Goal: Information Seeking & Learning: Find specific fact

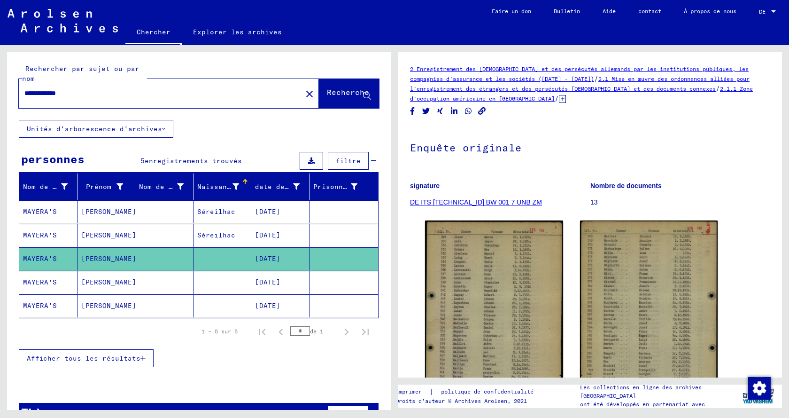
scroll to position [399, 0]
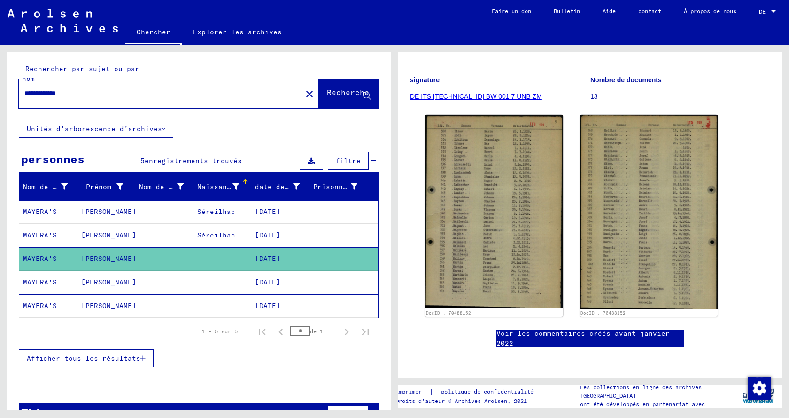
click at [107, 129] on font "Unités d'arborescence d'archives" at bounding box center [94, 128] width 135 height 8
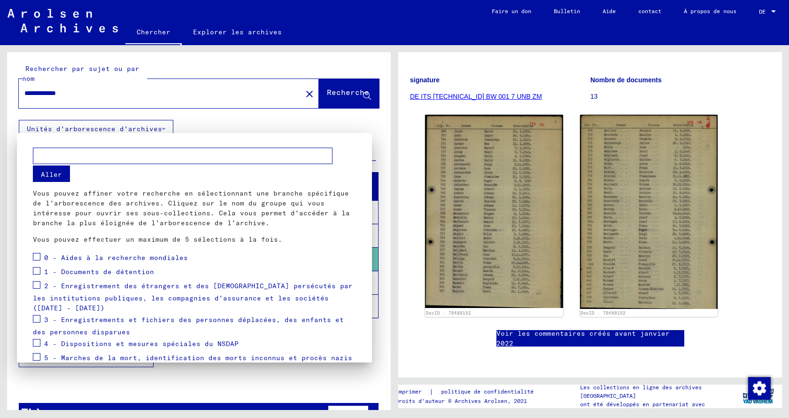
scroll to position [0, 0]
click at [36, 272] on span at bounding box center [37, 272] width 8 height 8
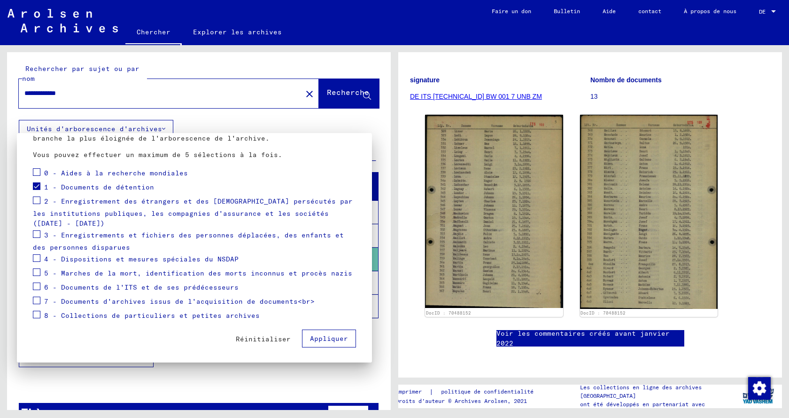
scroll to position [86, 0]
click at [327, 334] on font "Appliquer" at bounding box center [329, 337] width 38 height 8
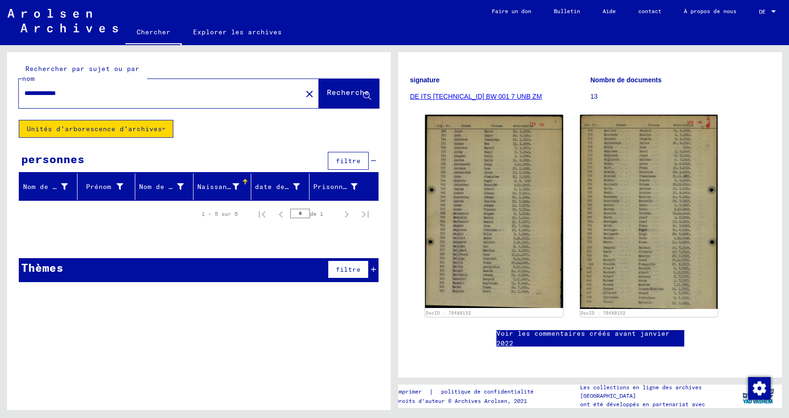
click at [366, 93] on icon at bounding box center [367, 96] width 8 height 8
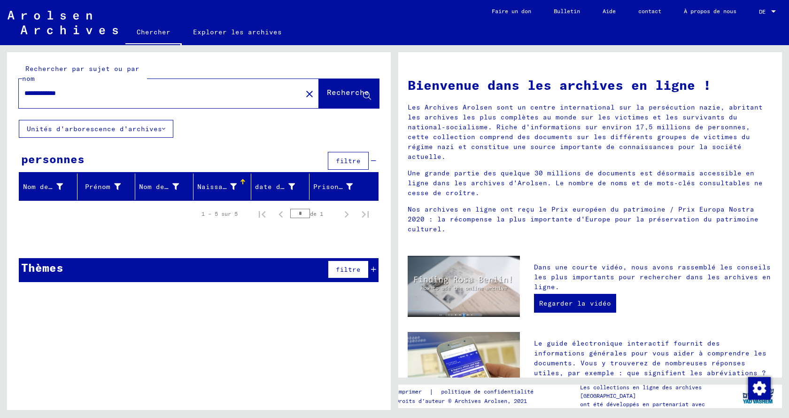
click at [98, 93] on input "**********" at bounding box center [157, 93] width 266 height 10
type input "*"
click at [367, 93] on icon at bounding box center [367, 96] width 8 height 8
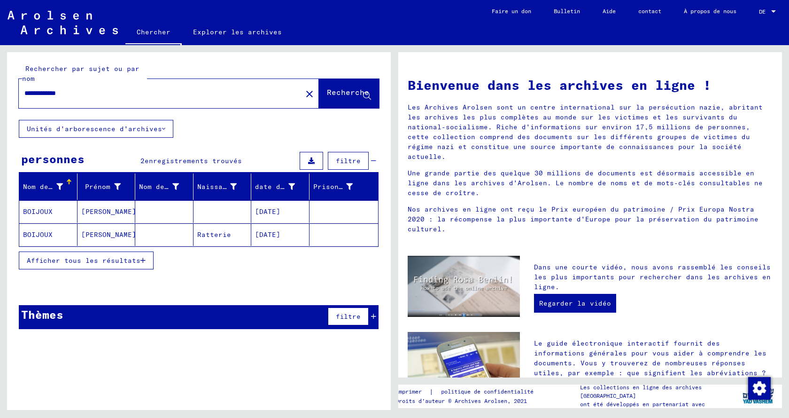
click at [360, 233] on mat-cell at bounding box center [344, 234] width 69 height 23
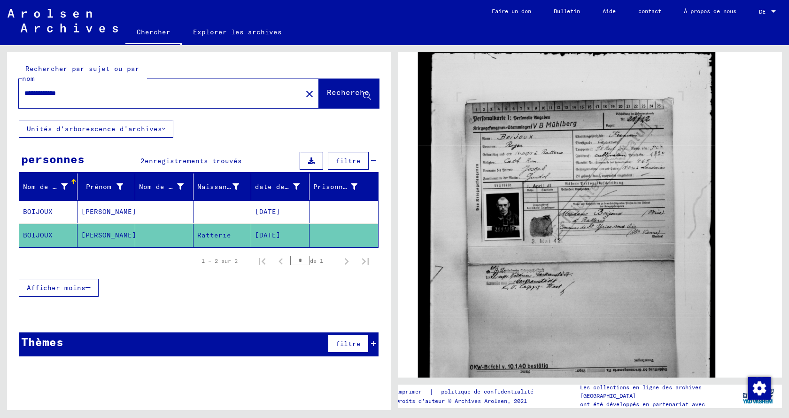
scroll to position [188, 0]
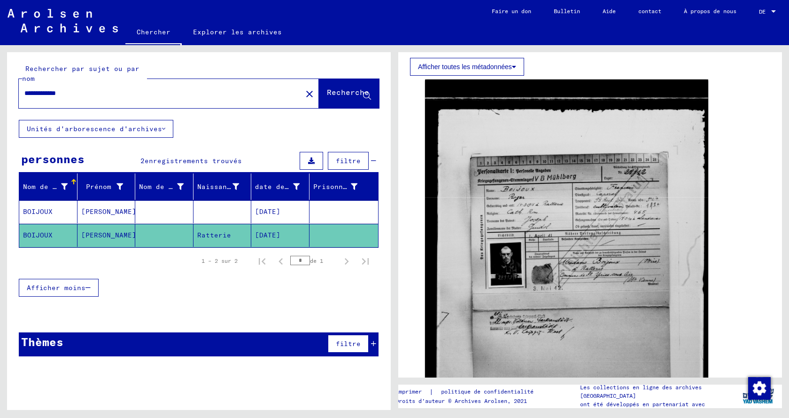
click at [97, 95] on input "**********" at bounding box center [160, 93] width 272 height 10
type input "*"
type input "**********"
click at [365, 93] on icon at bounding box center [367, 96] width 8 height 8
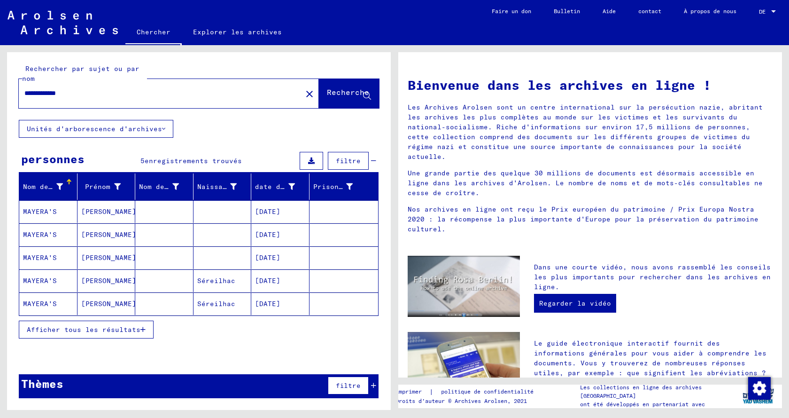
click at [331, 210] on mat-cell at bounding box center [344, 211] width 69 height 23
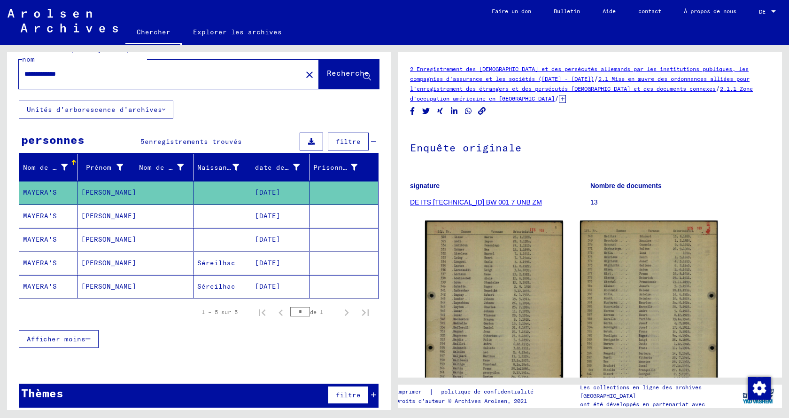
scroll to position [27, 0]
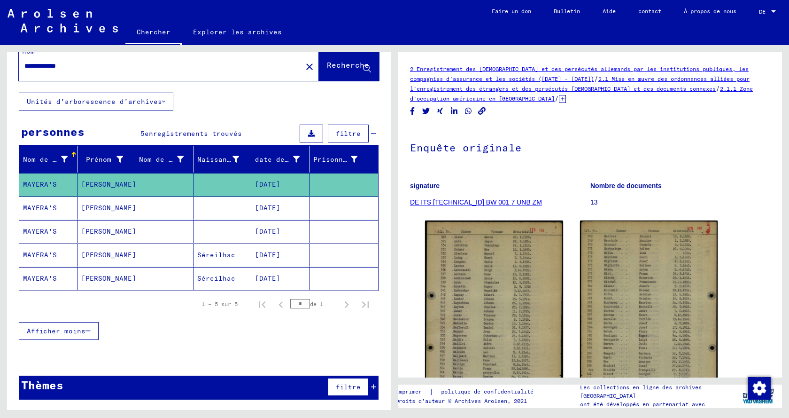
click at [337, 384] on font "filtre" at bounding box center [348, 386] width 25 height 8
click at [348, 383] on font "filtre" at bounding box center [348, 386] width 25 height 8
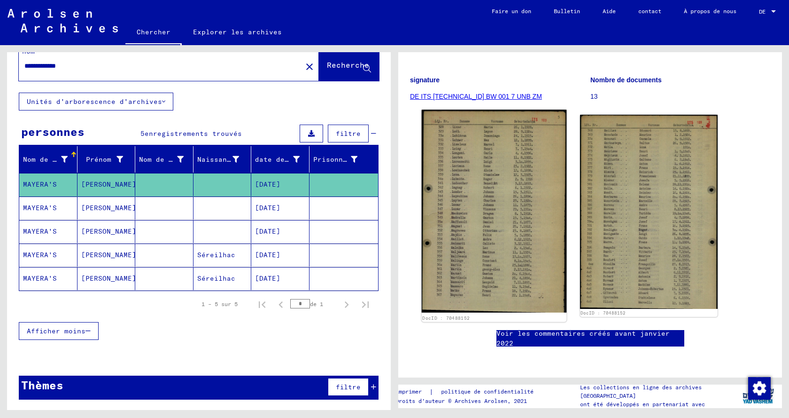
scroll to position [188, 0]
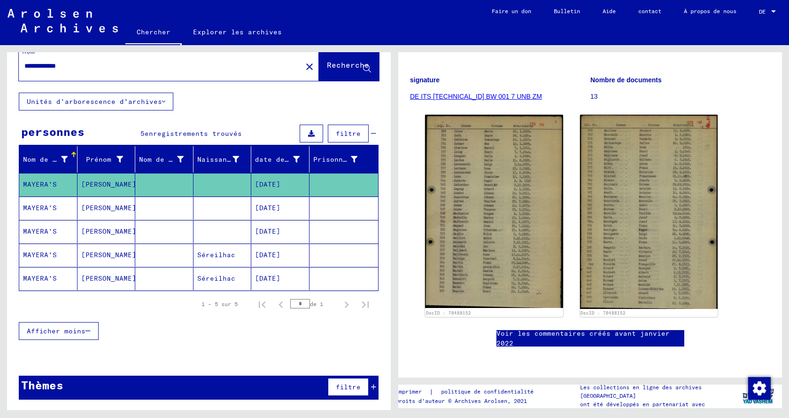
click at [539, 329] on font "Voir les commentaires créés avant janvier 2022" at bounding box center [583, 338] width 173 height 18
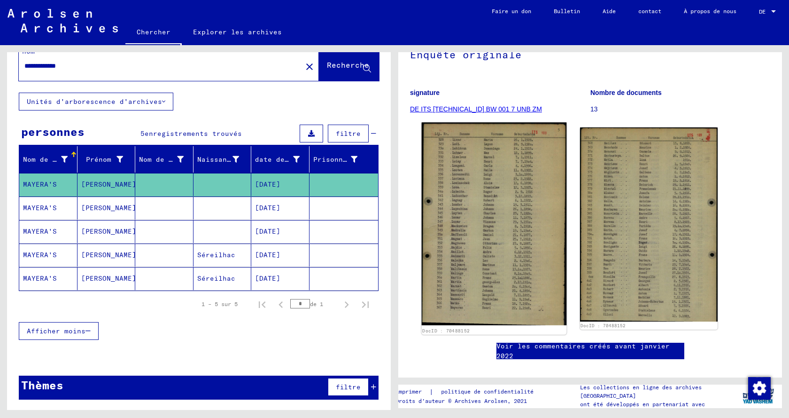
scroll to position [94, 0]
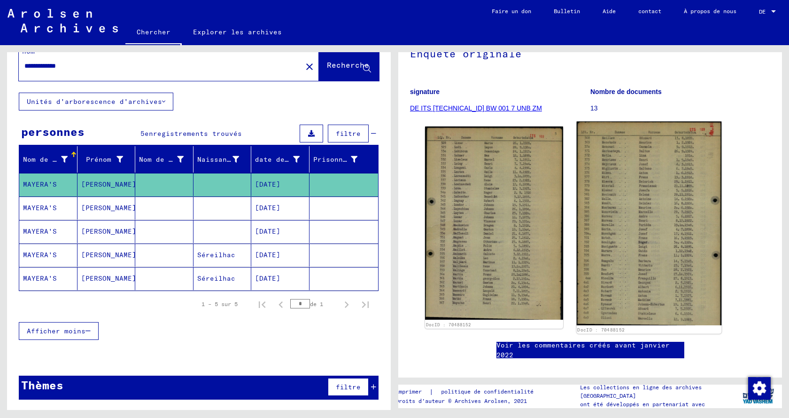
click at [708, 198] on img at bounding box center [648, 223] width 145 height 204
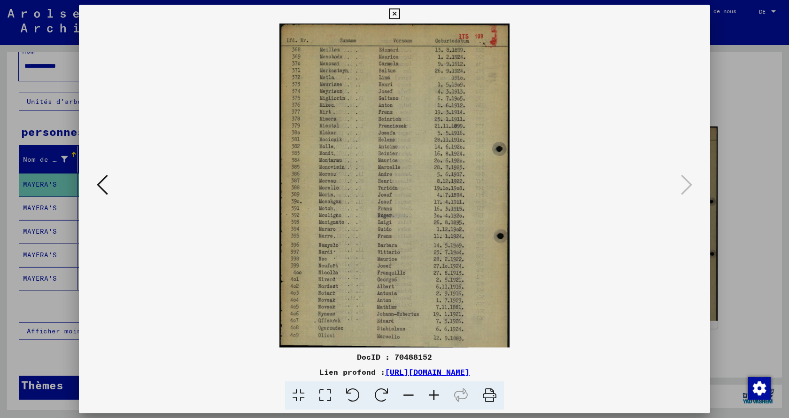
click at [693, 188] on div at bounding box center [394, 185] width 631 height 324
click at [100, 184] on icon at bounding box center [102, 184] width 11 height 23
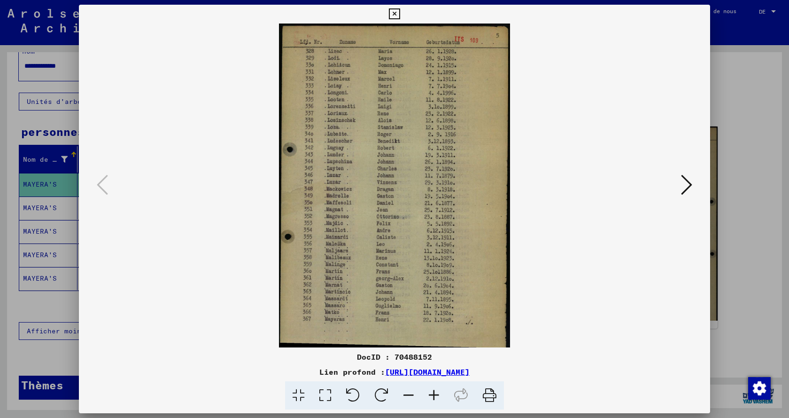
click at [448, 322] on img at bounding box center [394, 185] width 567 height 324
drag, startPoint x: 428, startPoint y: 322, endPoint x: 408, endPoint y: 323, distance: 19.8
click at [427, 322] on img at bounding box center [394, 185] width 567 height 324
click at [387, 319] on img at bounding box center [394, 185] width 567 height 324
click at [317, 319] on img at bounding box center [394, 185] width 567 height 324
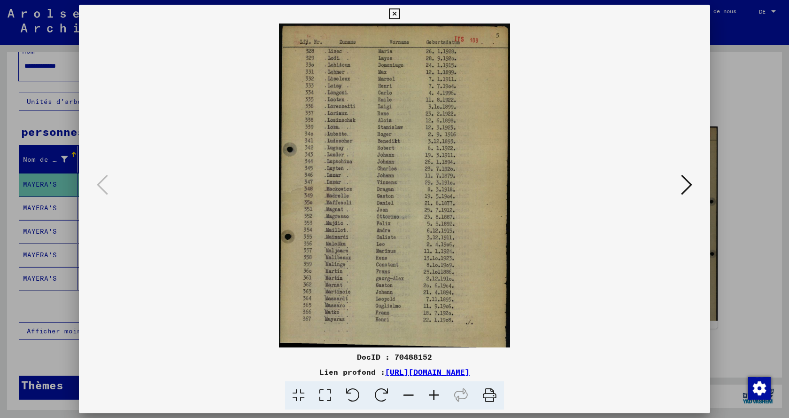
click at [303, 318] on img at bounding box center [394, 185] width 567 height 324
